Goal: Transaction & Acquisition: Subscribe to service/newsletter

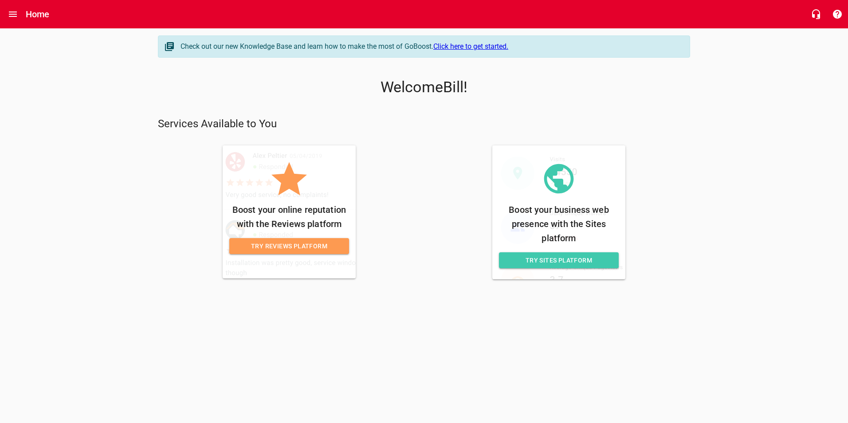
click at [314, 255] on div at bounding box center [289, 211] width 133 height 133
click at [318, 248] on span "Try Reviews Platform" at bounding box center [289, 246] width 106 height 11
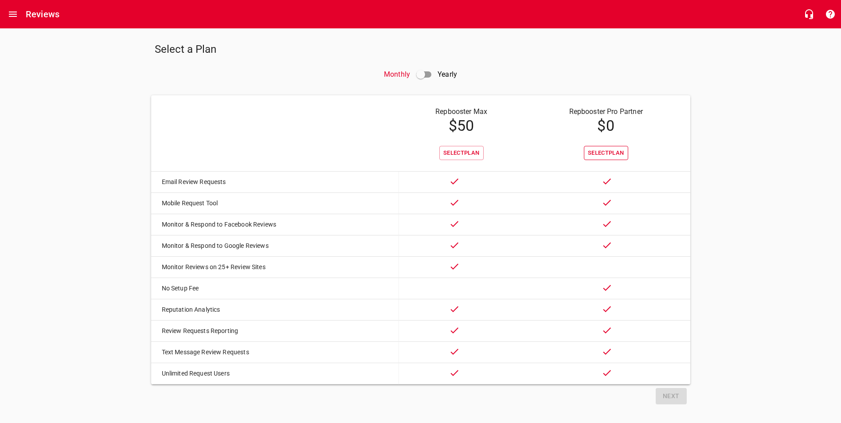
click at [614, 155] on span "Select Plan" at bounding box center [606, 153] width 36 height 10
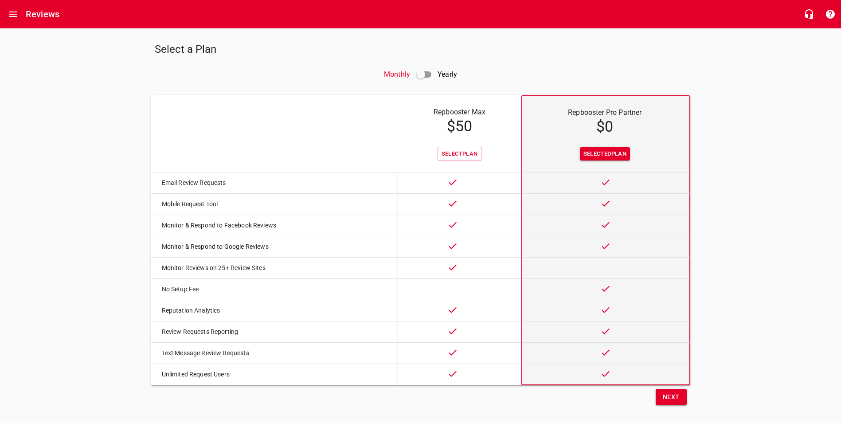
click at [664, 403] on span "Next" at bounding box center [671, 397] width 17 height 11
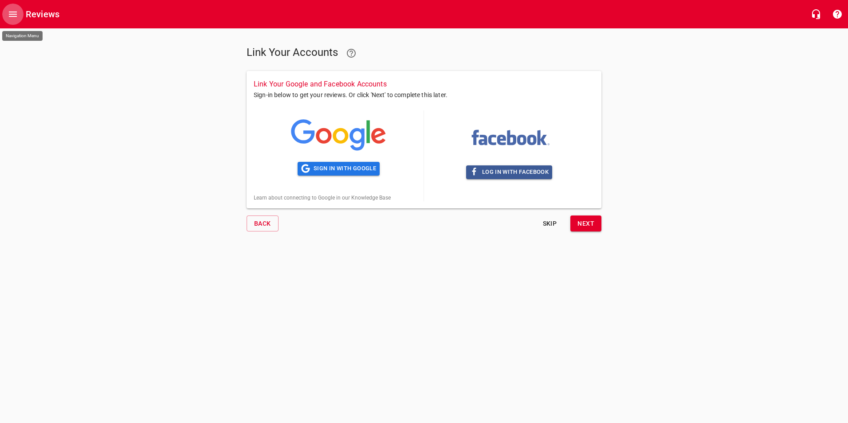
click at [3, 12] on button "Open drawer" at bounding box center [12, 14] width 21 height 21
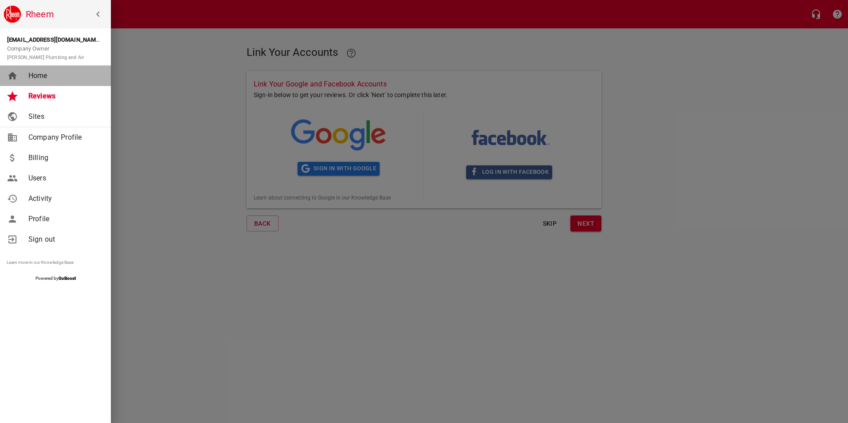
click at [50, 76] on span "Home" at bounding box center [64, 76] width 72 height 11
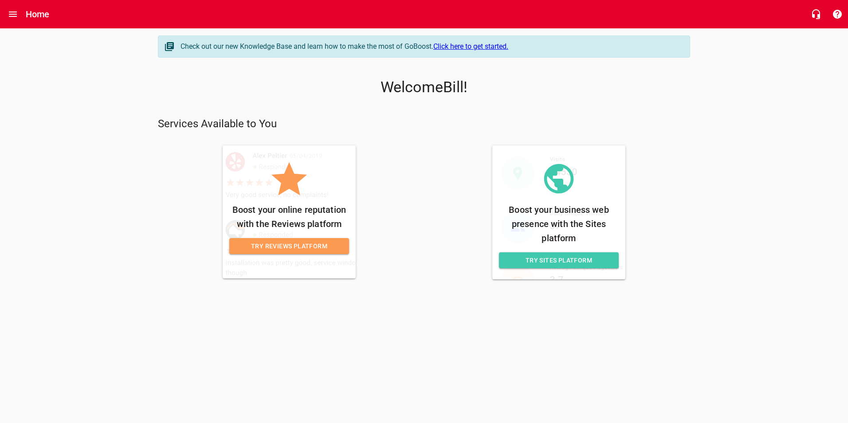
click at [472, 47] on link "Click here to get started." at bounding box center [470, 46] width 75 height 8
click at [487, 50] on link "Click here to get started." at bounding box center [470, 46] width 75 height 8
